Goal: Transaction & Acquisition: Purchase product/service

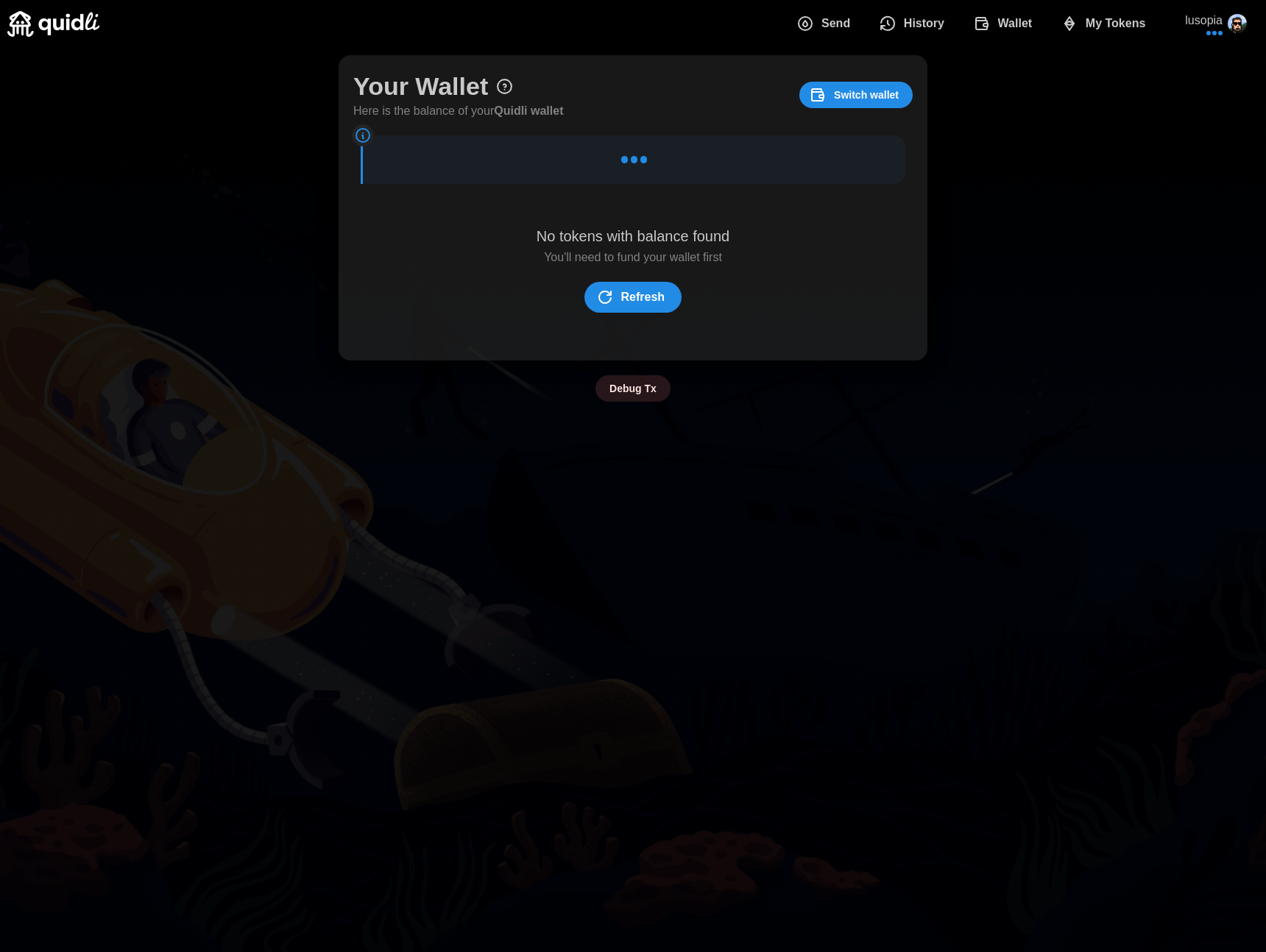
click at [815, 30] on span "Send" at bounding box center [823, 23] width 54 height 29
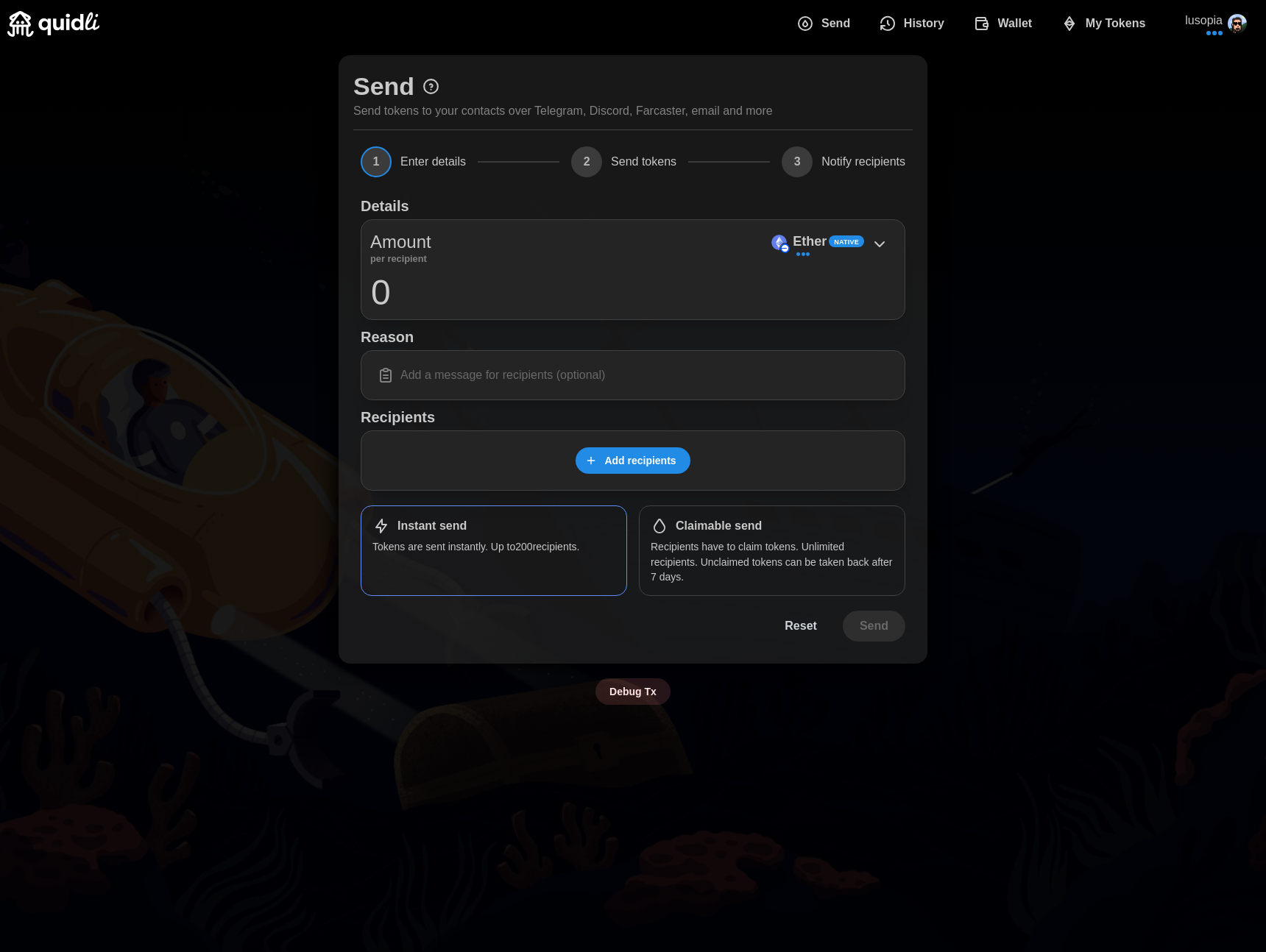
click at [622, 462] on span "Add recipients" at bounding box center [639, 460] width 71 height 25
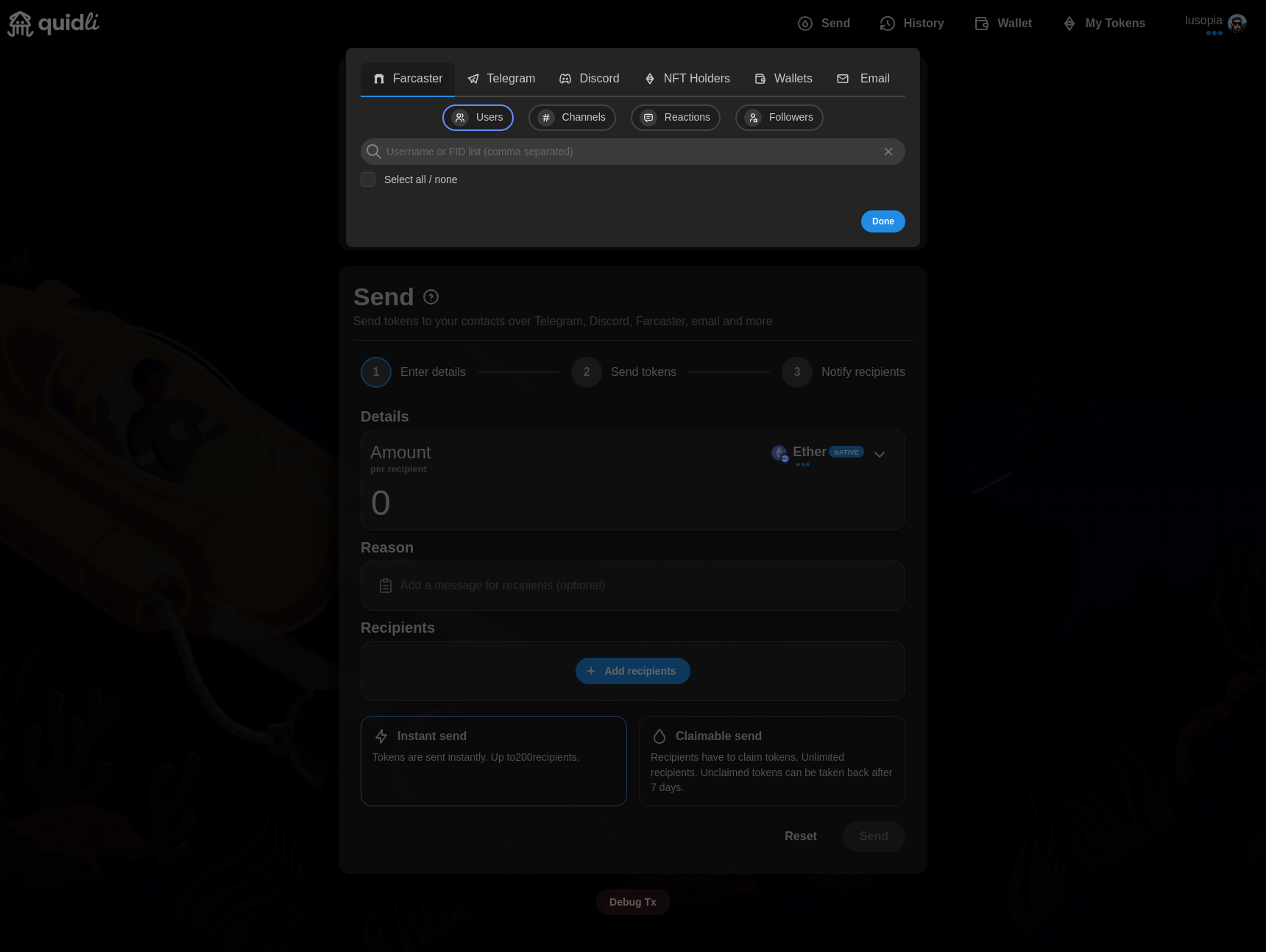
click at [550, 85] on button "Discord" at bounding box center [589, 80] width 84 height 34
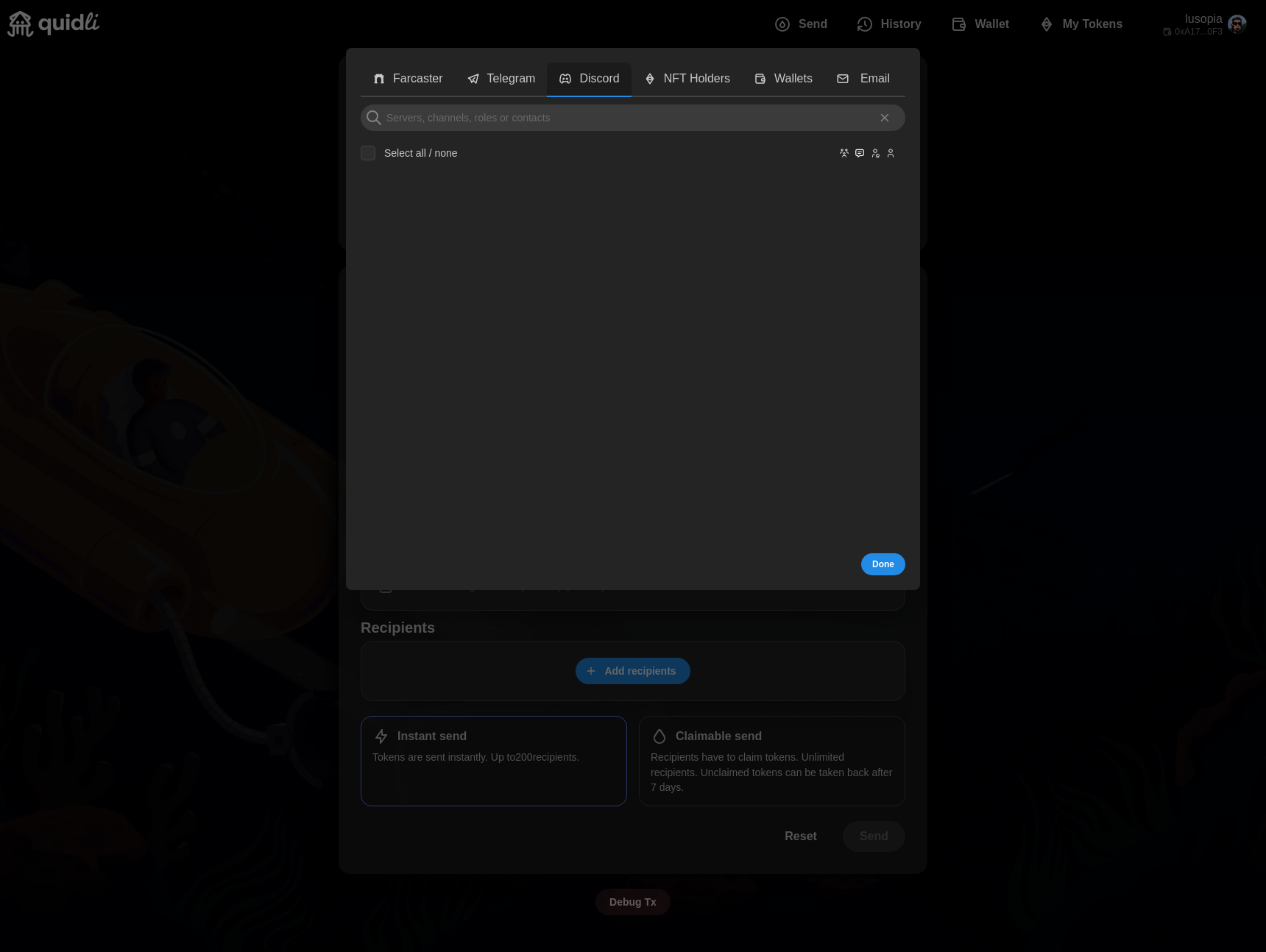
click at [529, 87] on p "Telegram" at bounding box center [511, 79] width 49 height 18
click at [513, 178] on p "( 3 members)" at bounding box center [504, 179] width 55 height 15
checkbox input "true"
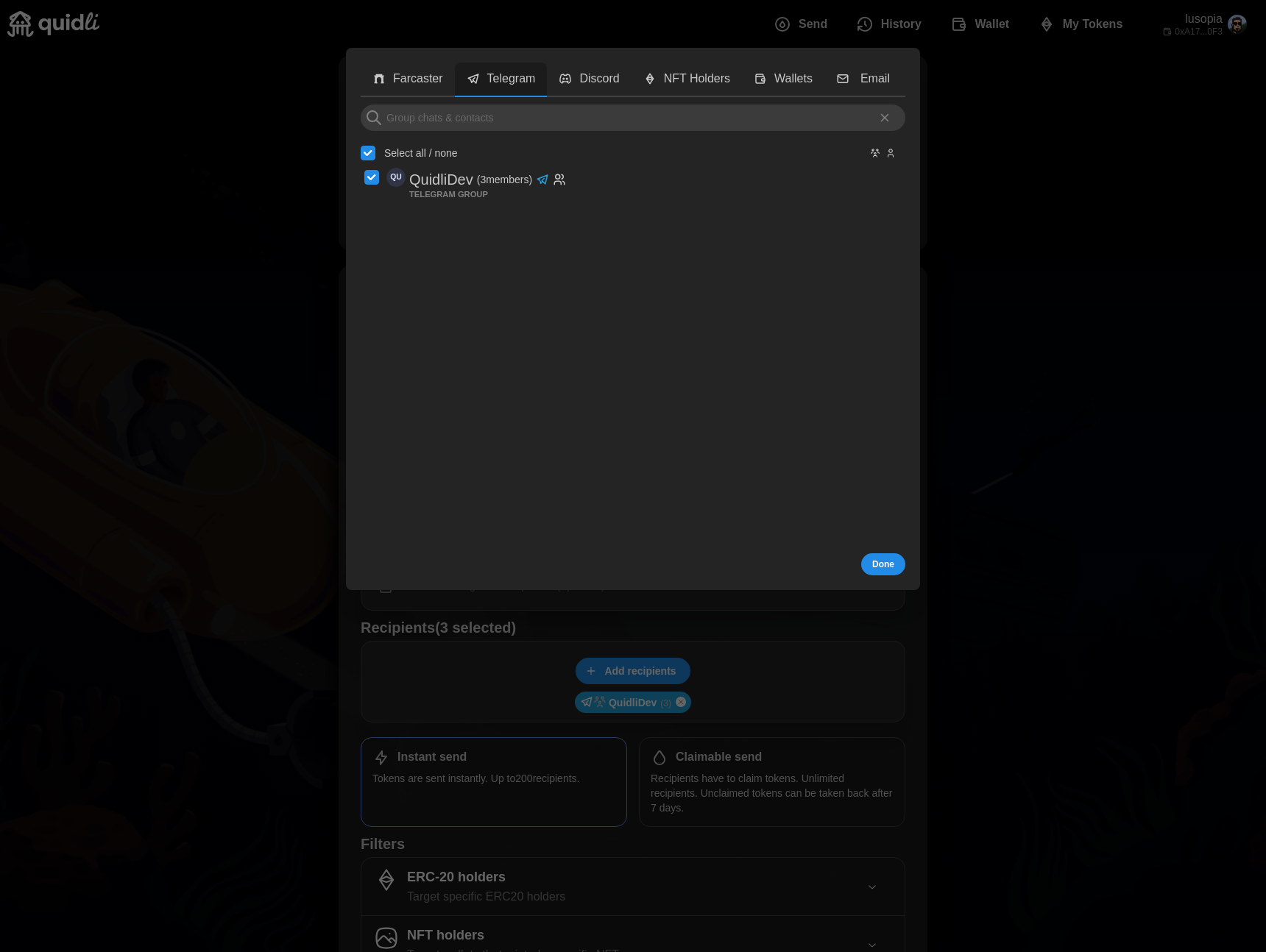
click at [878, 563] on span "Done" at bounding box center [884, 564] width 22 height 21
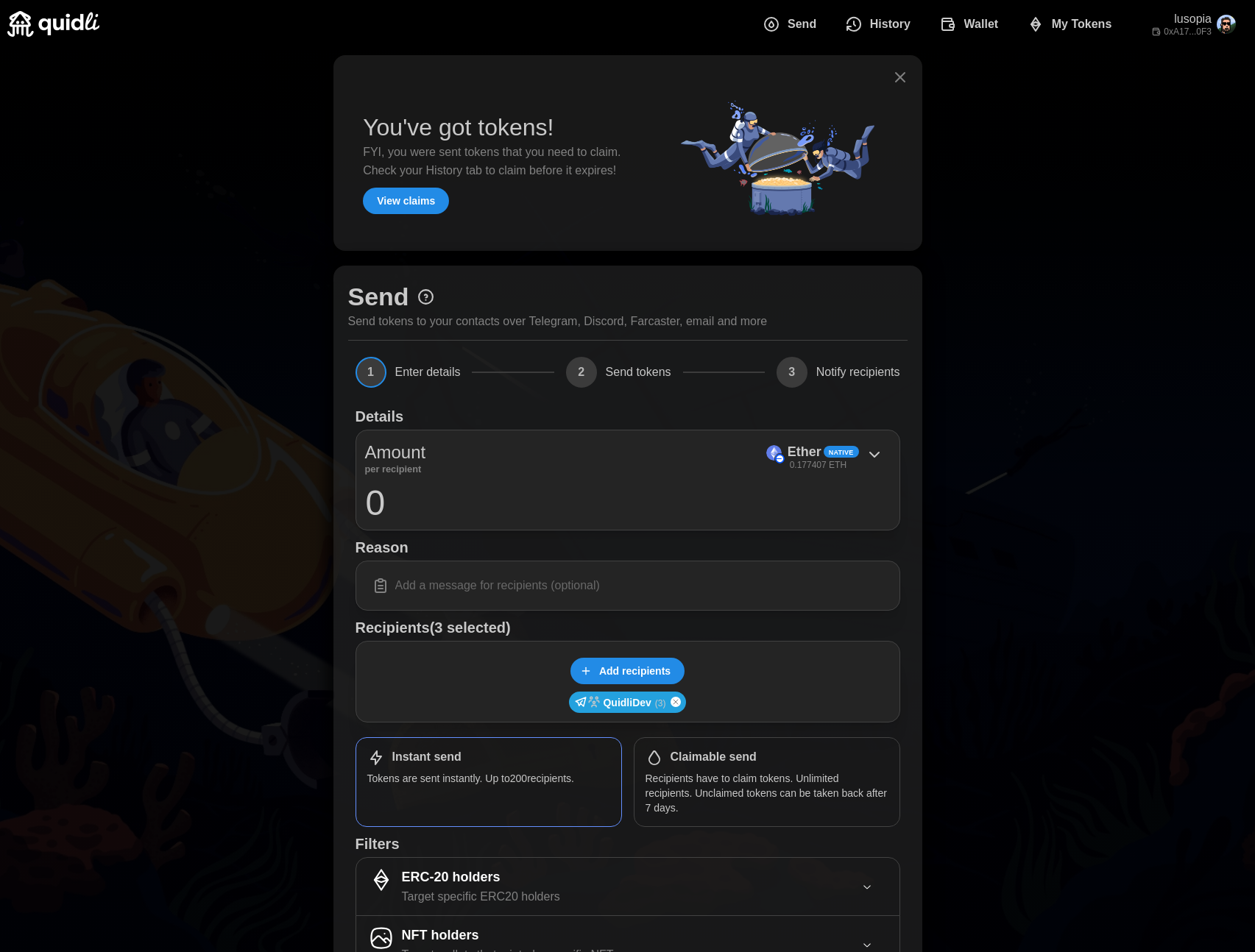
click at [409, 506] on input "0" at bounding box center [628, 502] width 525 height 37
type input "1"
click at [517, 868] on div "ERC-20 holders" at bounding box center [481, 877] width 159 height 21
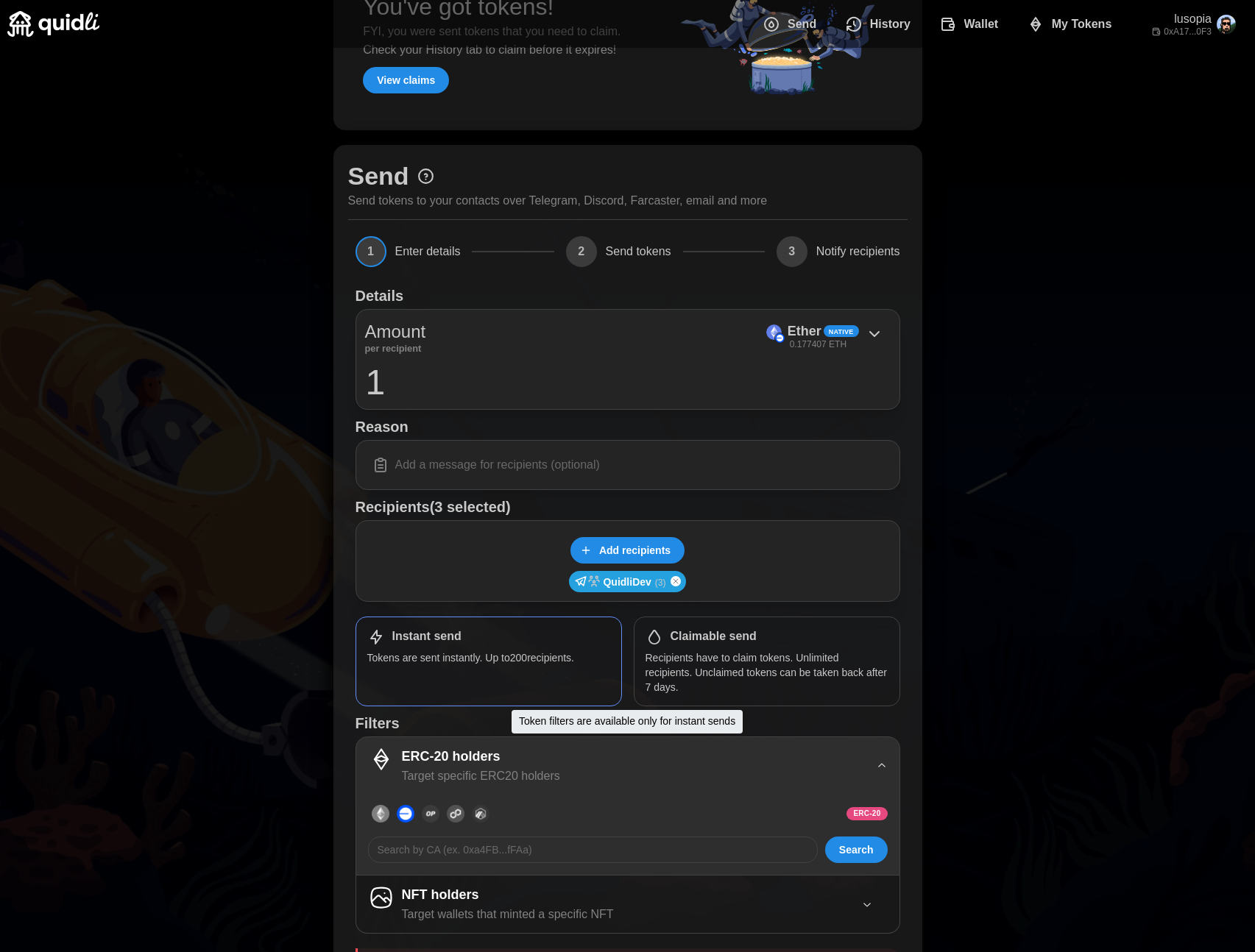
scroll to position [128, 0]
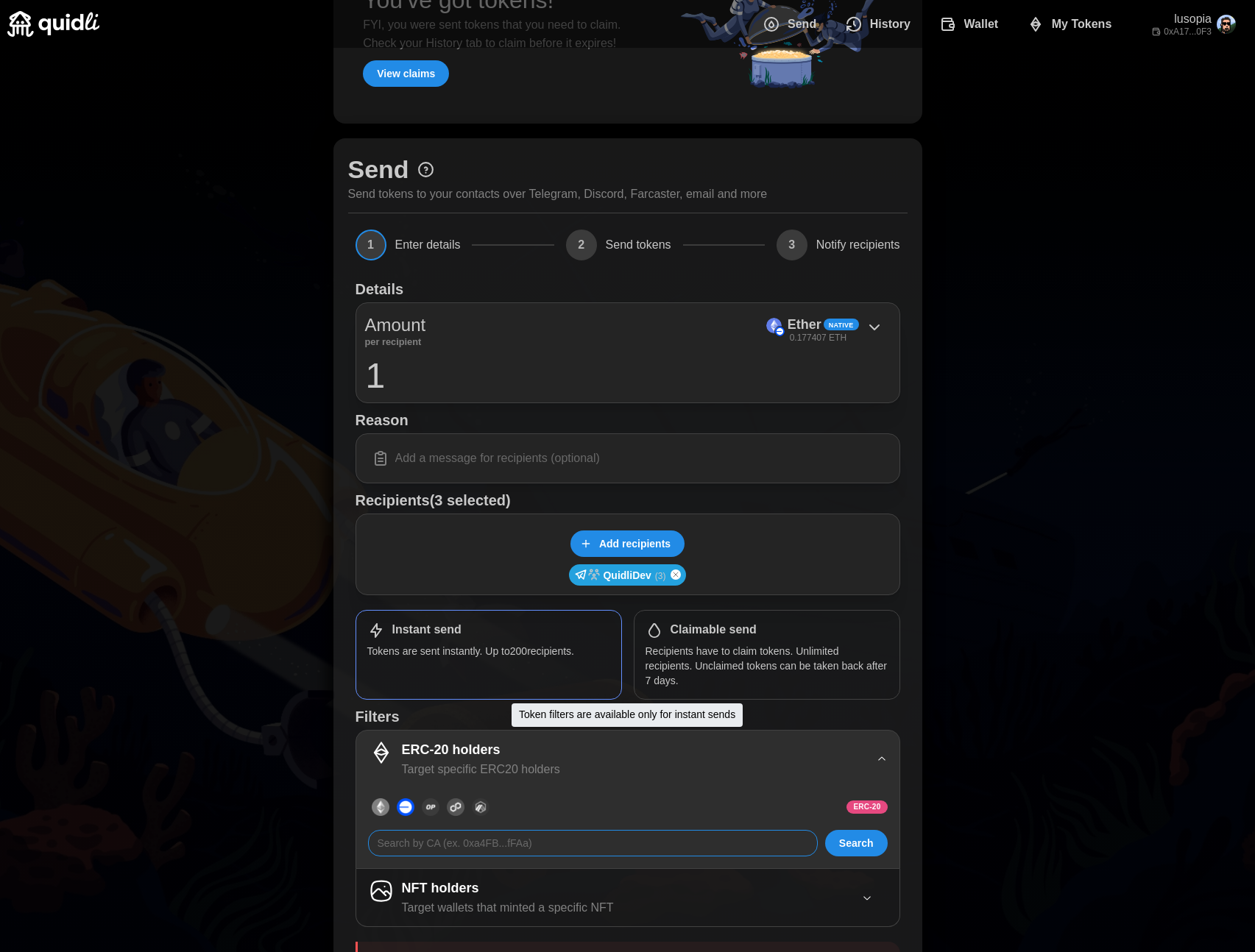
click at [643, 839] on input at bounding box center [592, 843] width 450 height 27
paste input "0x06f71fb90F84b35302d132322A3C90E4477333b0"
type input "0x06f71fb90F84b35302d132322A3C90E4477333b0"
click at [852, 847] on span "Search" at bounding box center [856, 842] width 34 height 25
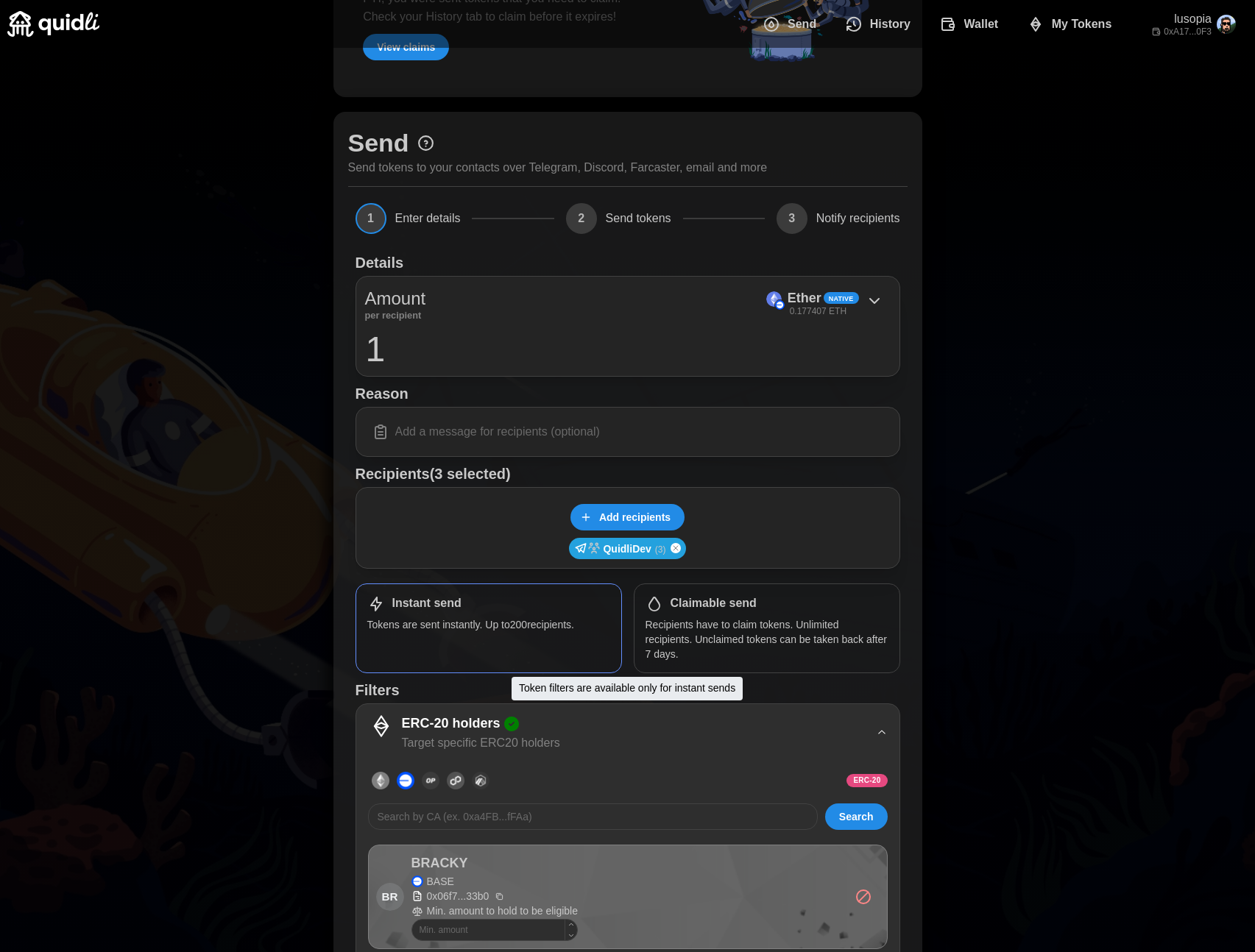
scroll to position [155, 0]
